Goal: Navigation & Orientation: Find specific page/section

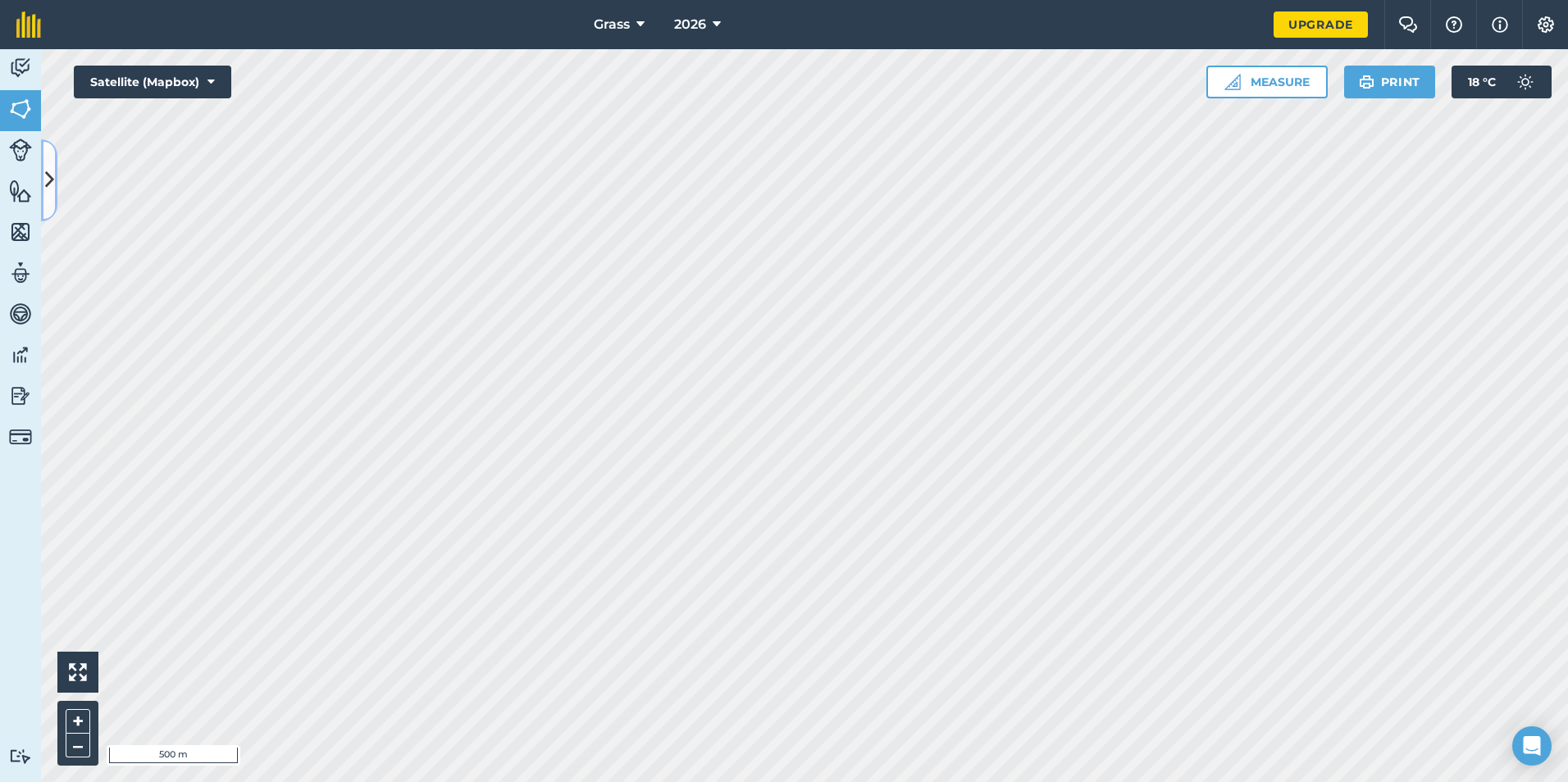
click at [52, 191] on icon at bounding box center [49, 180] width 9 height 29
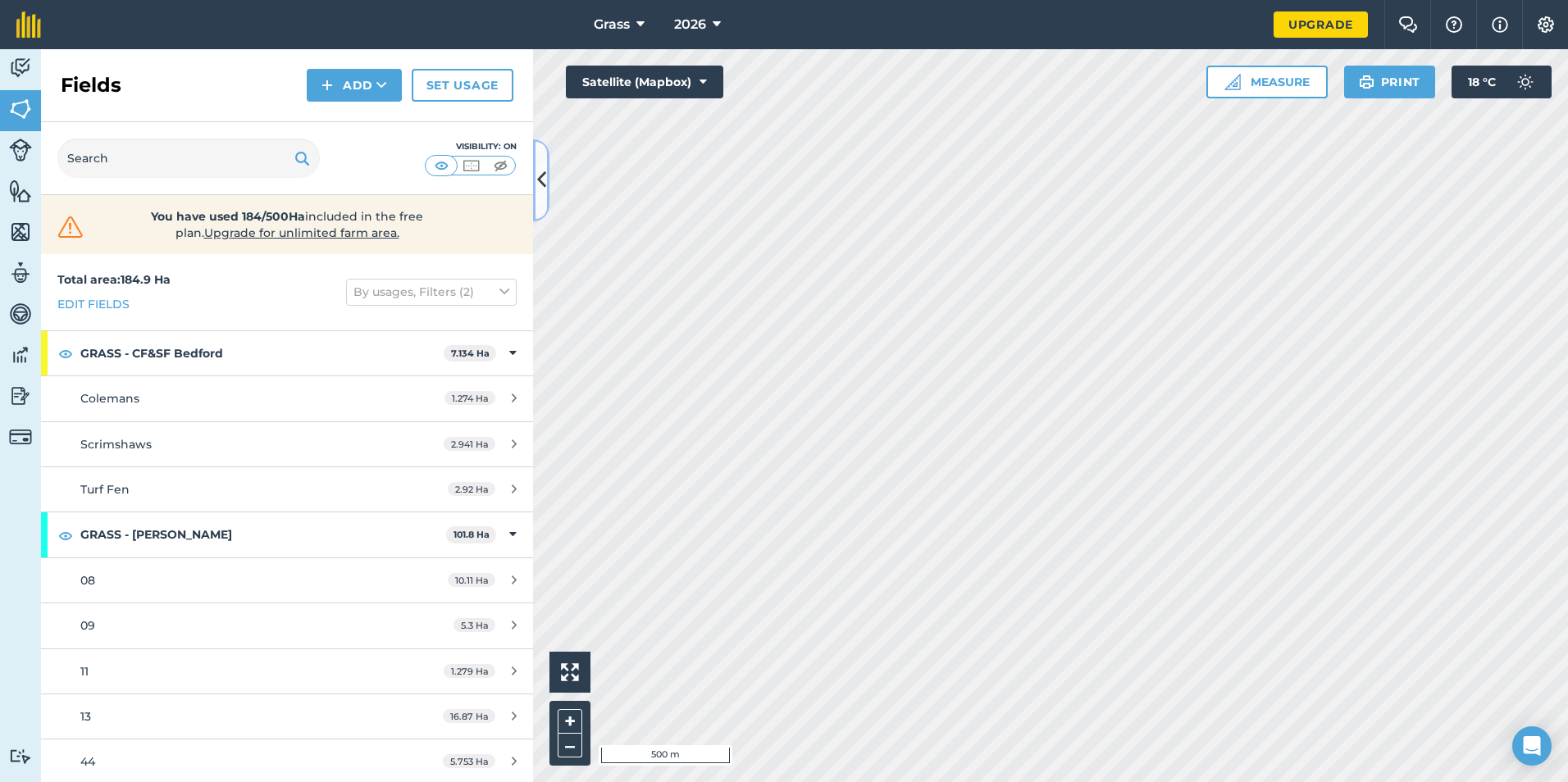
scroll to position [82, 0]
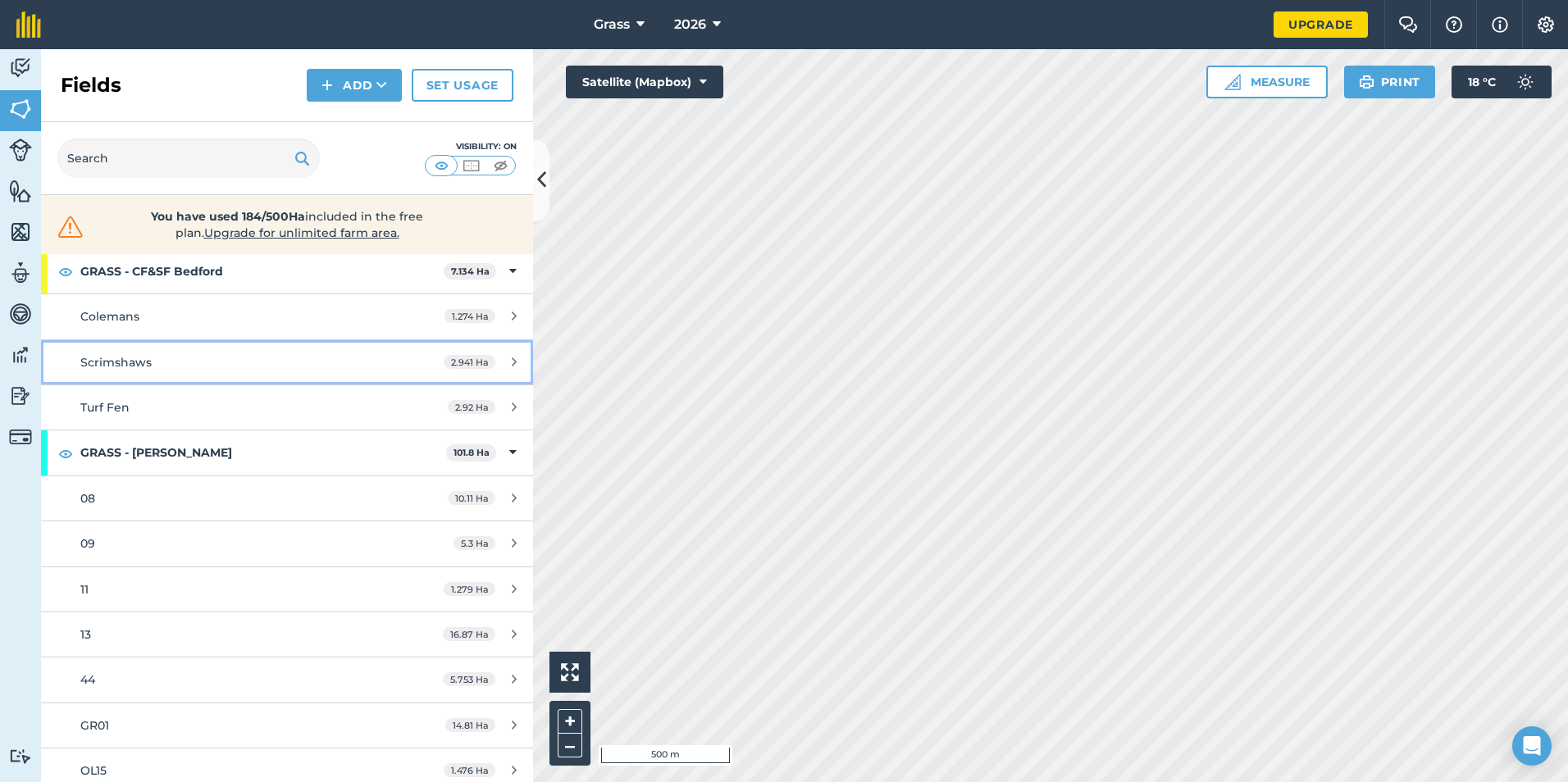
click at [134, 360] on span "Scrimshaws" at bounding box center [116, 362] width 71 height 15
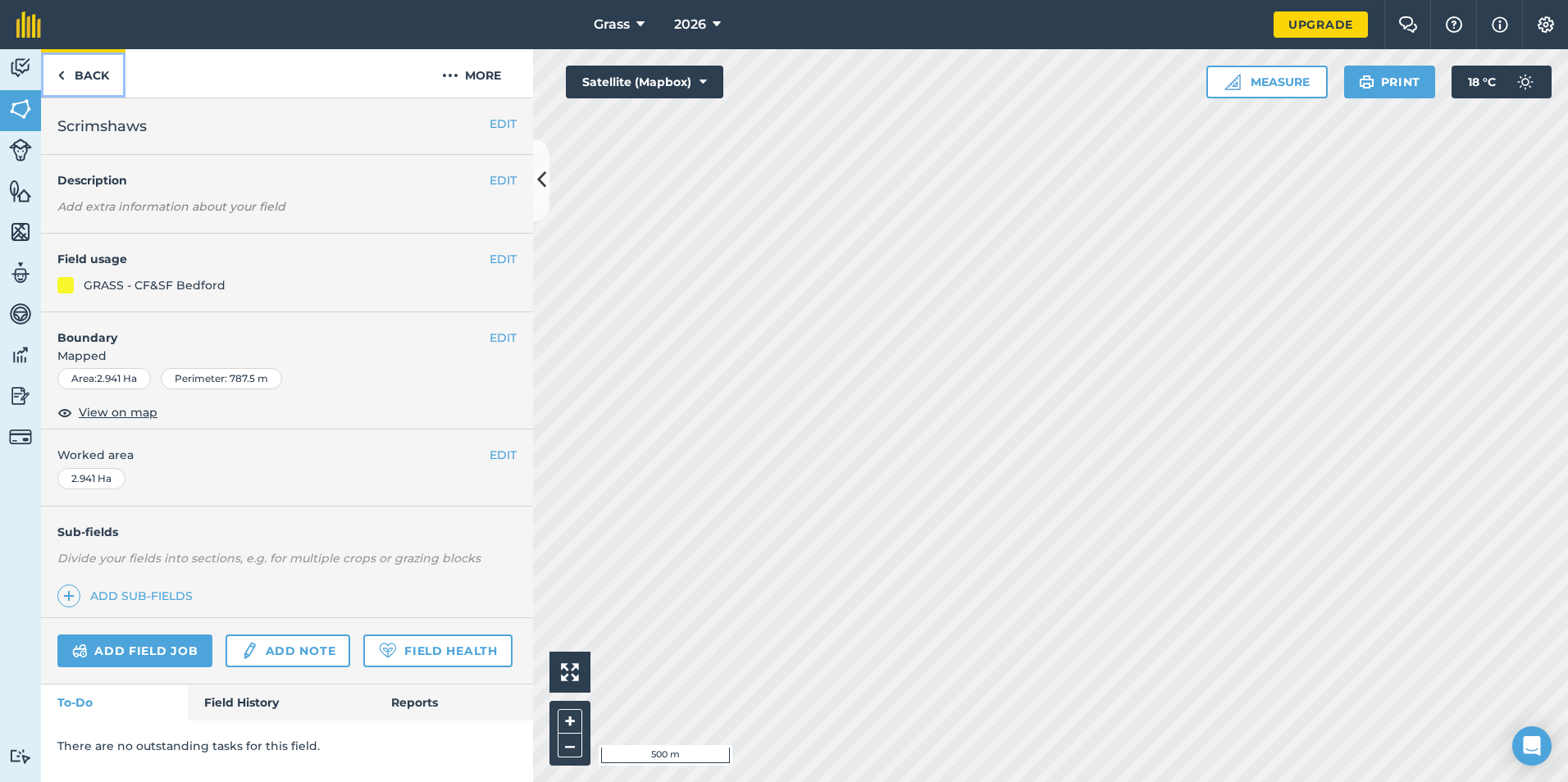
click at [97, 71] on link "Back" at bounding box center [82, 73] width 84 height 49
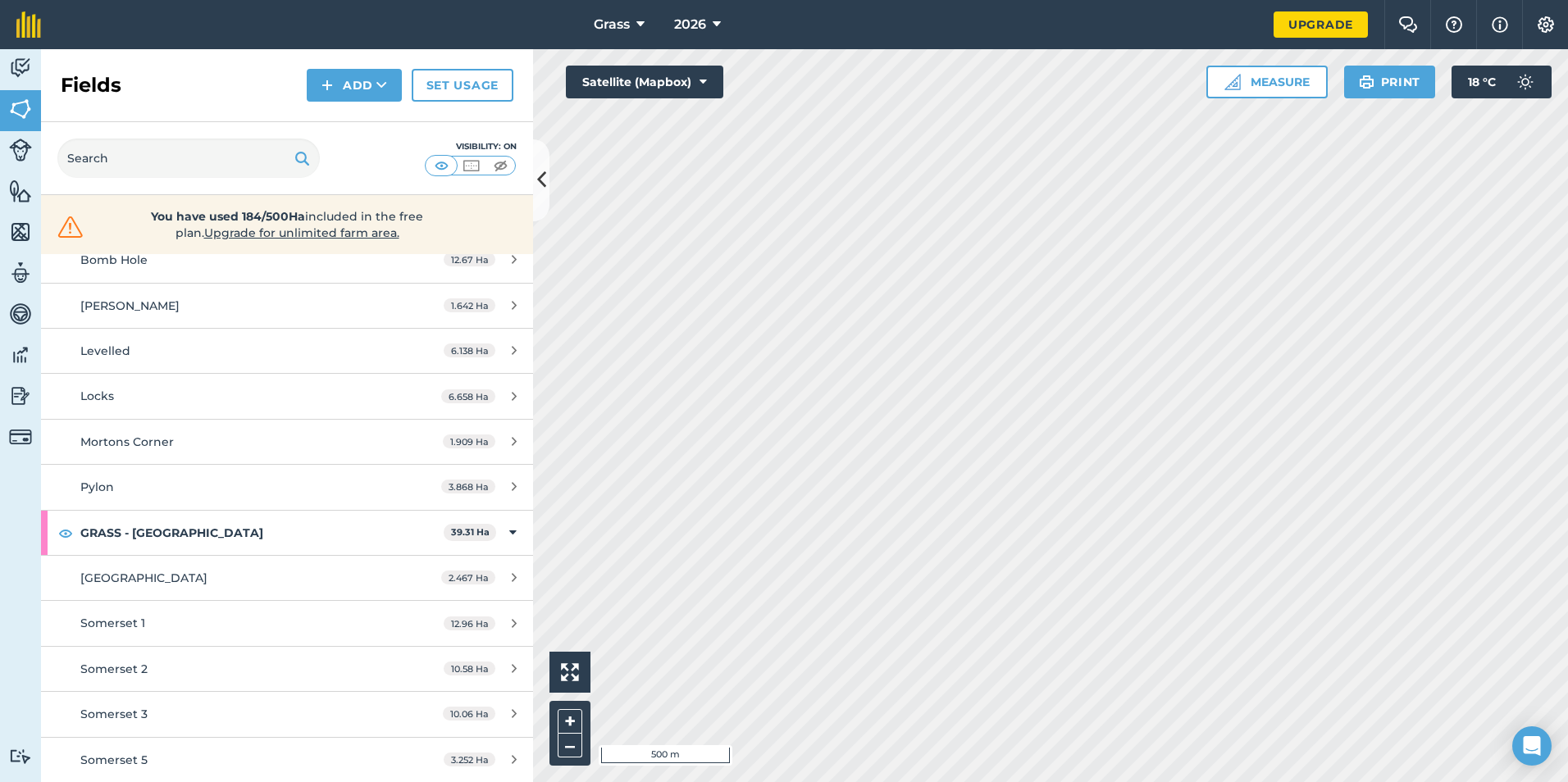
scroll to position [874, 0]
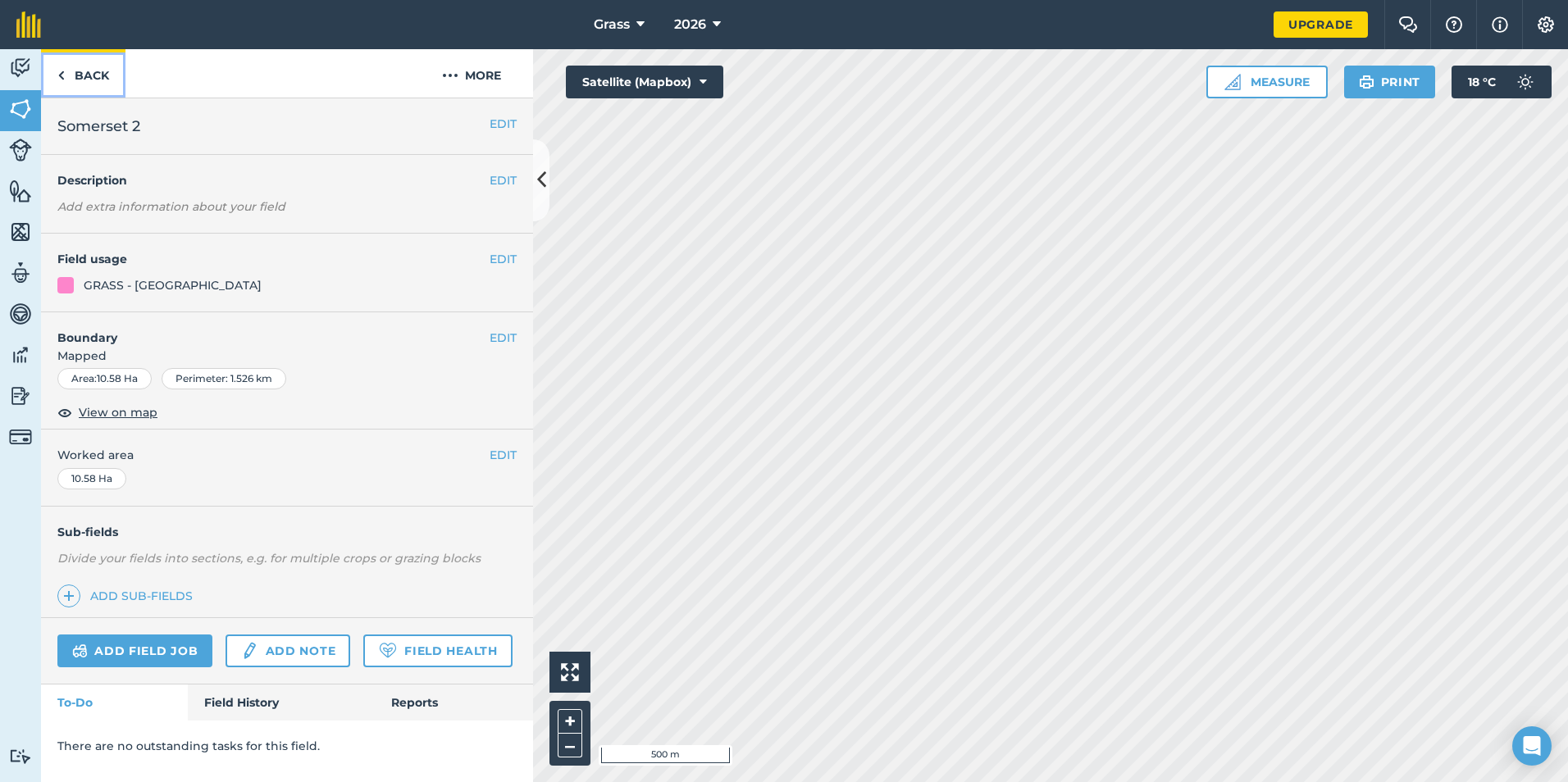
click at [87, 63] on link "Back" at bounding box center [82, 73] width 84 height 49
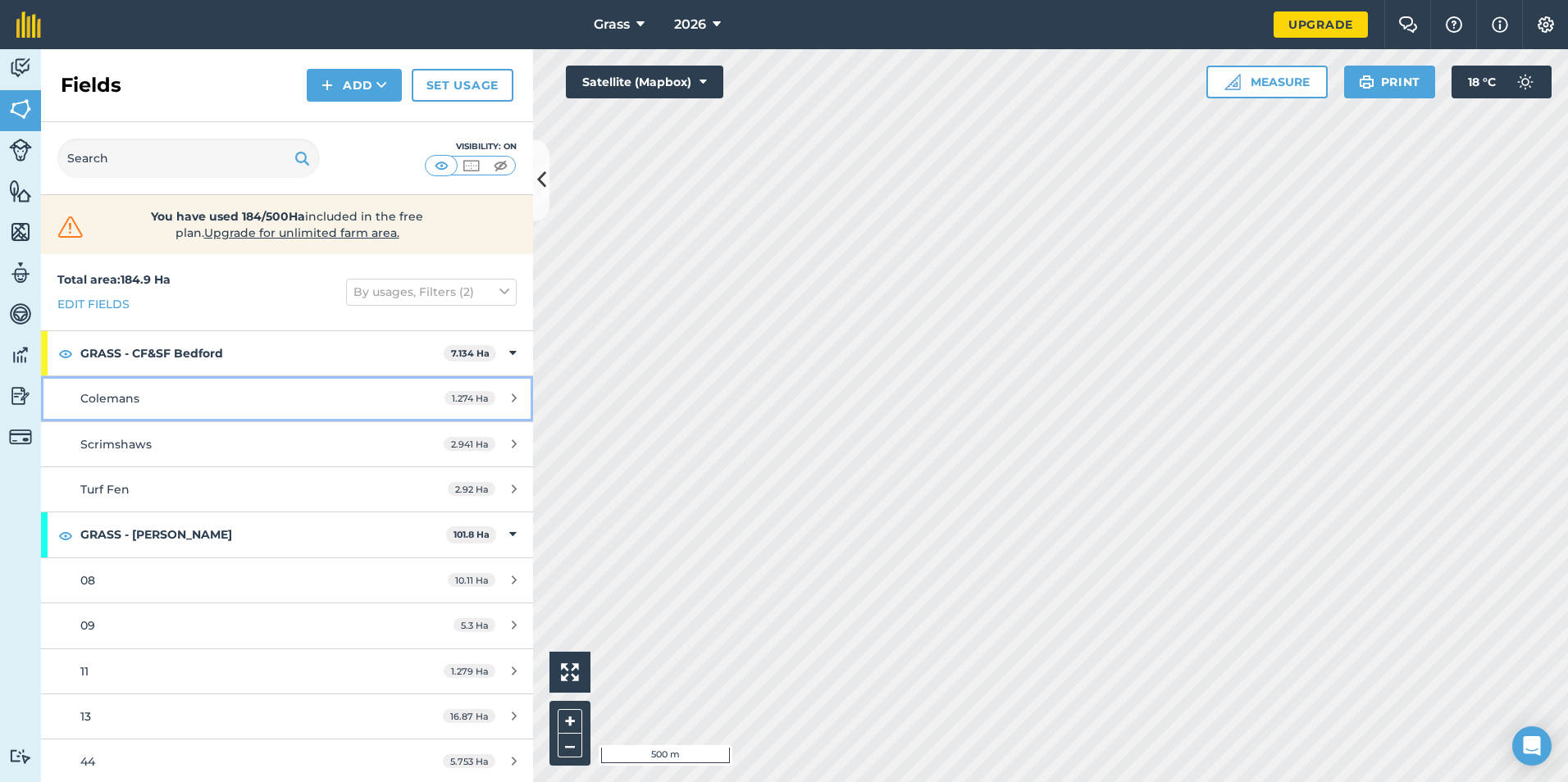
click at [163, 391] on div "Colemans" at bounding box center [234, 399] width 309 height 18
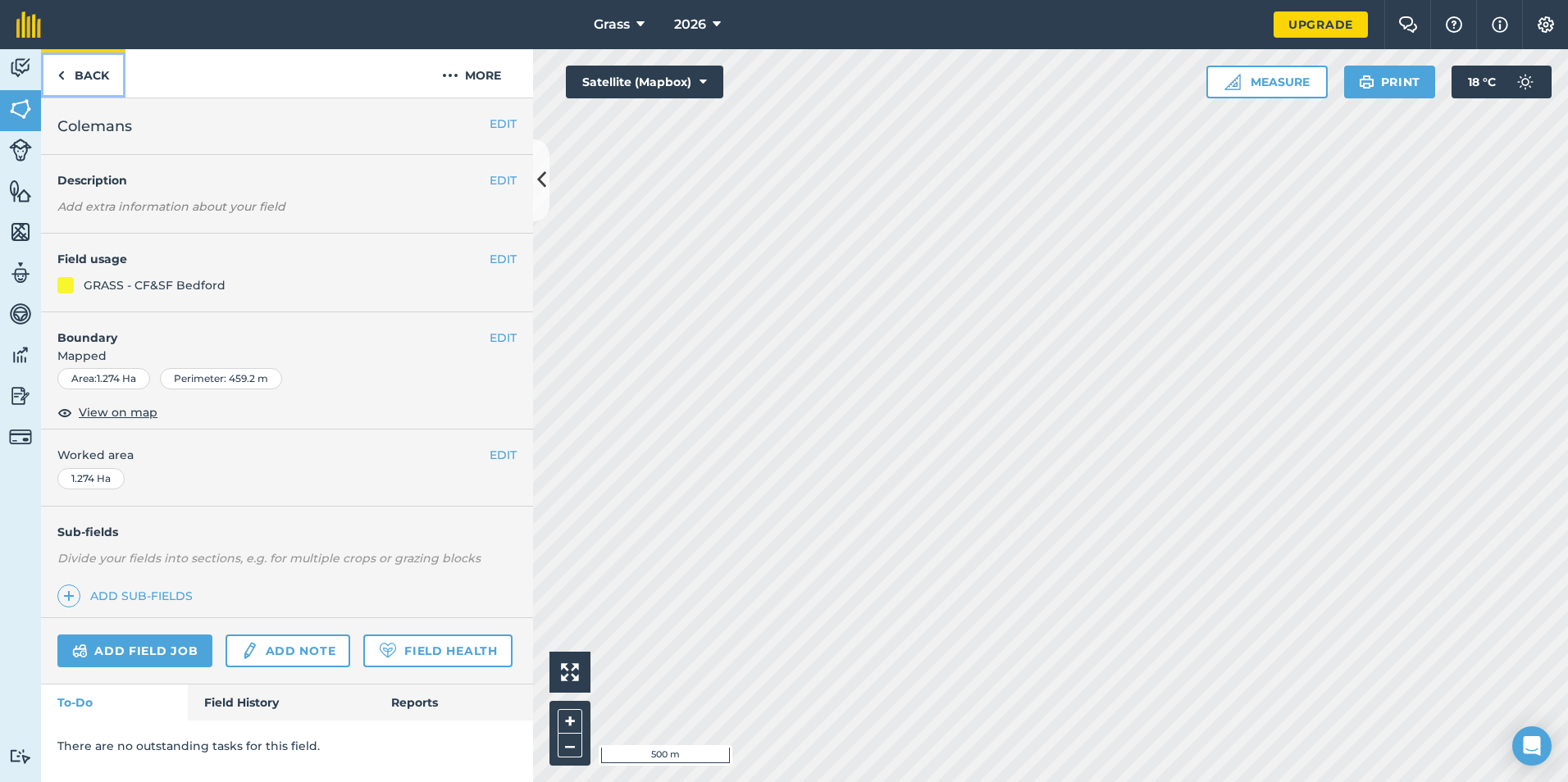
click at [71, 70] on link "Back" at bounding box center [82, 73] width 84 height 49
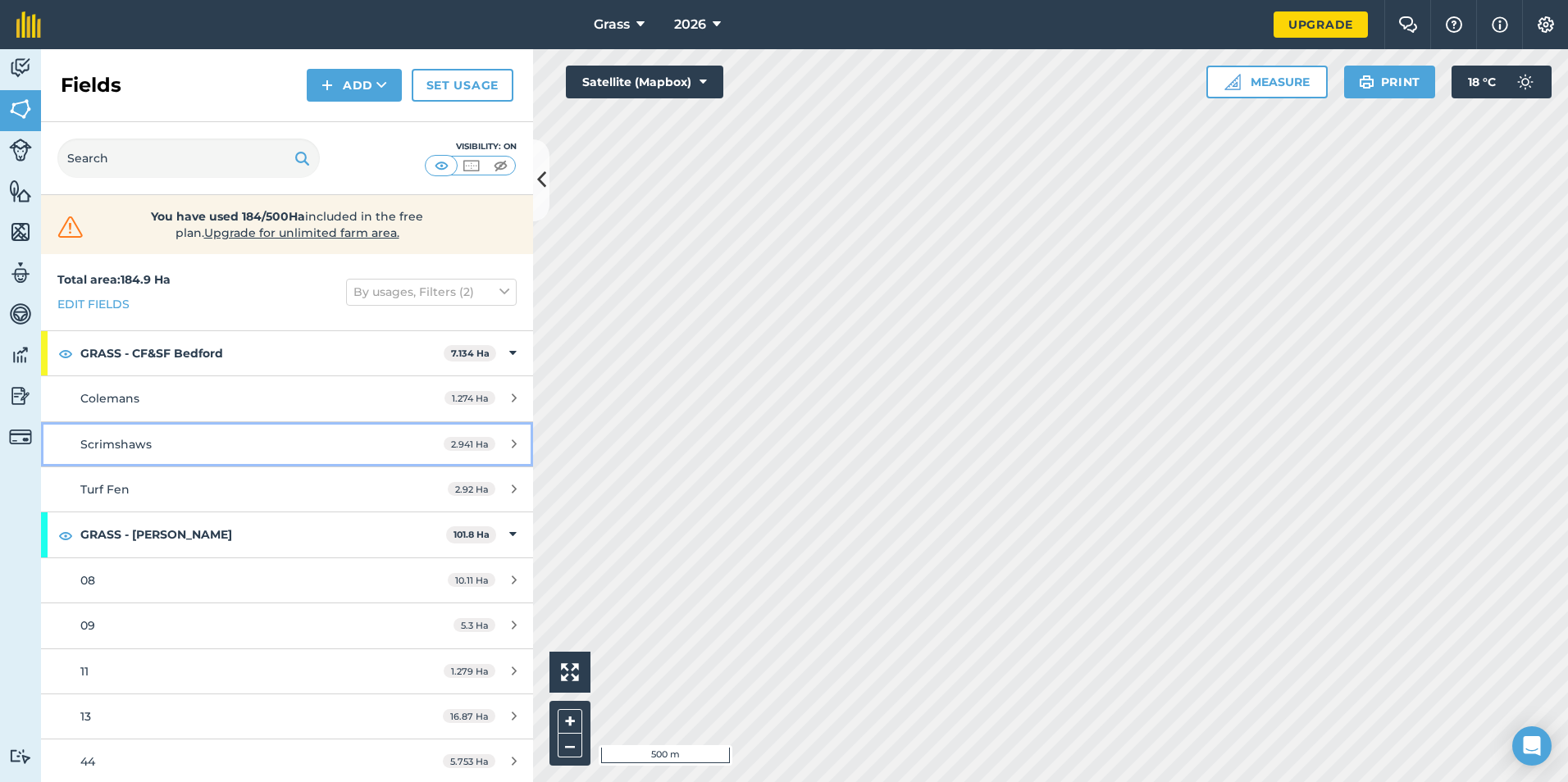
click at [180, 439] on div "Scrimshaws" at bounding box center [234, 445] width 309 height 18
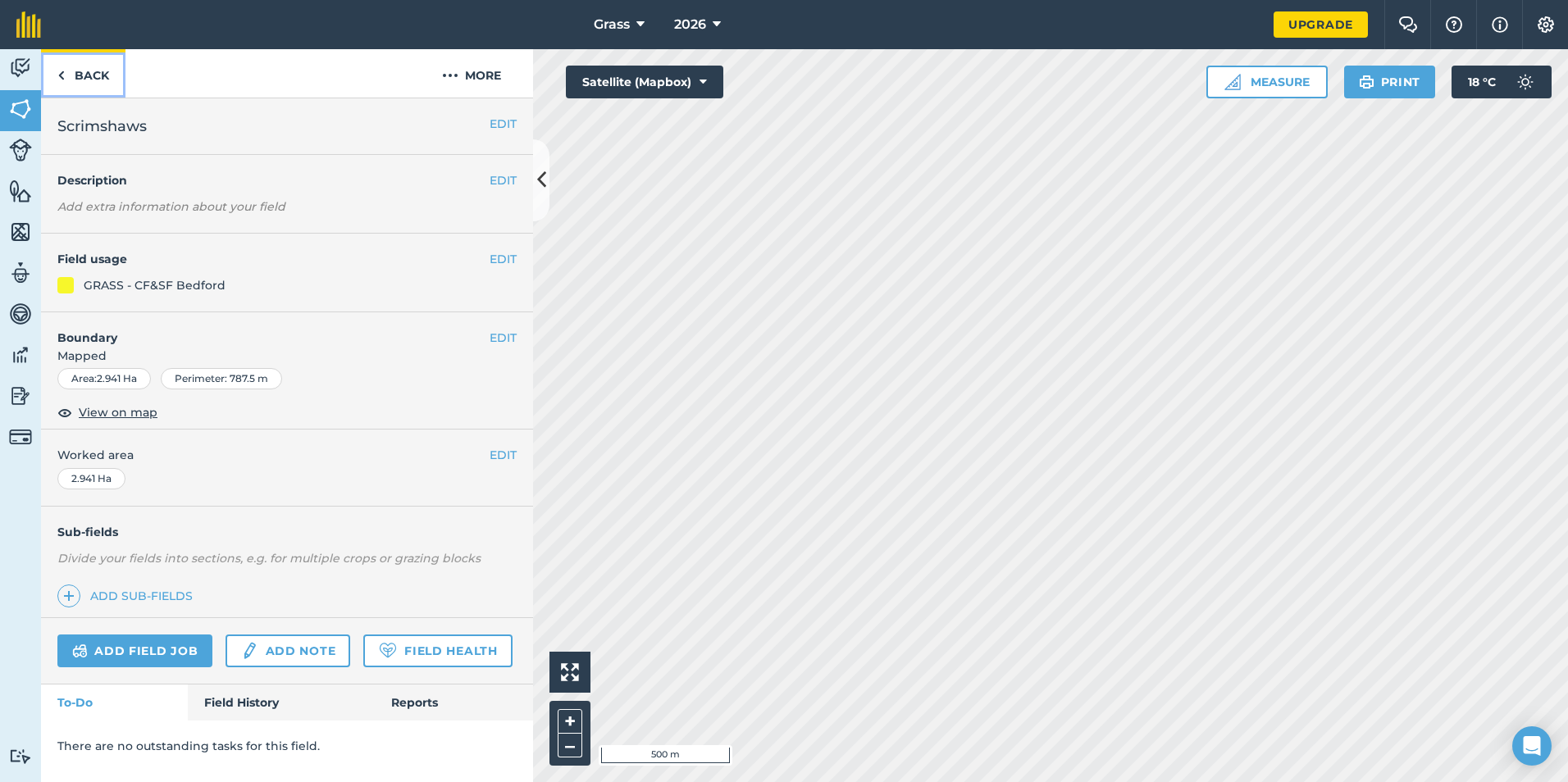
click at [95, 69] on link "Back" at bounding box center [82, 73] width 84 height 49
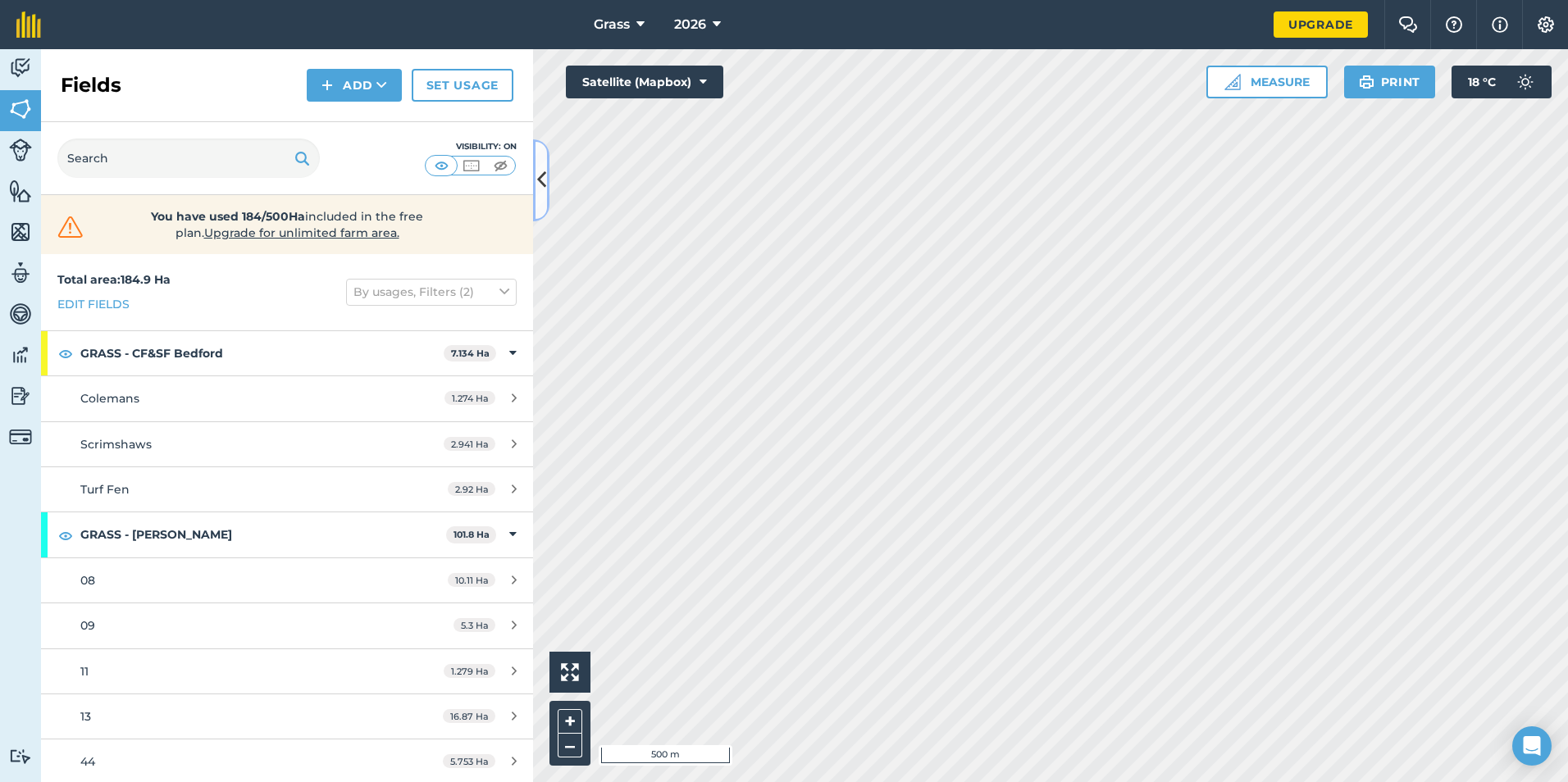
click at [541, 173] on icon at bounding box center [541, 180] width 9 height 29
